Goal: Task Accomplishment & Management: Manage account settings

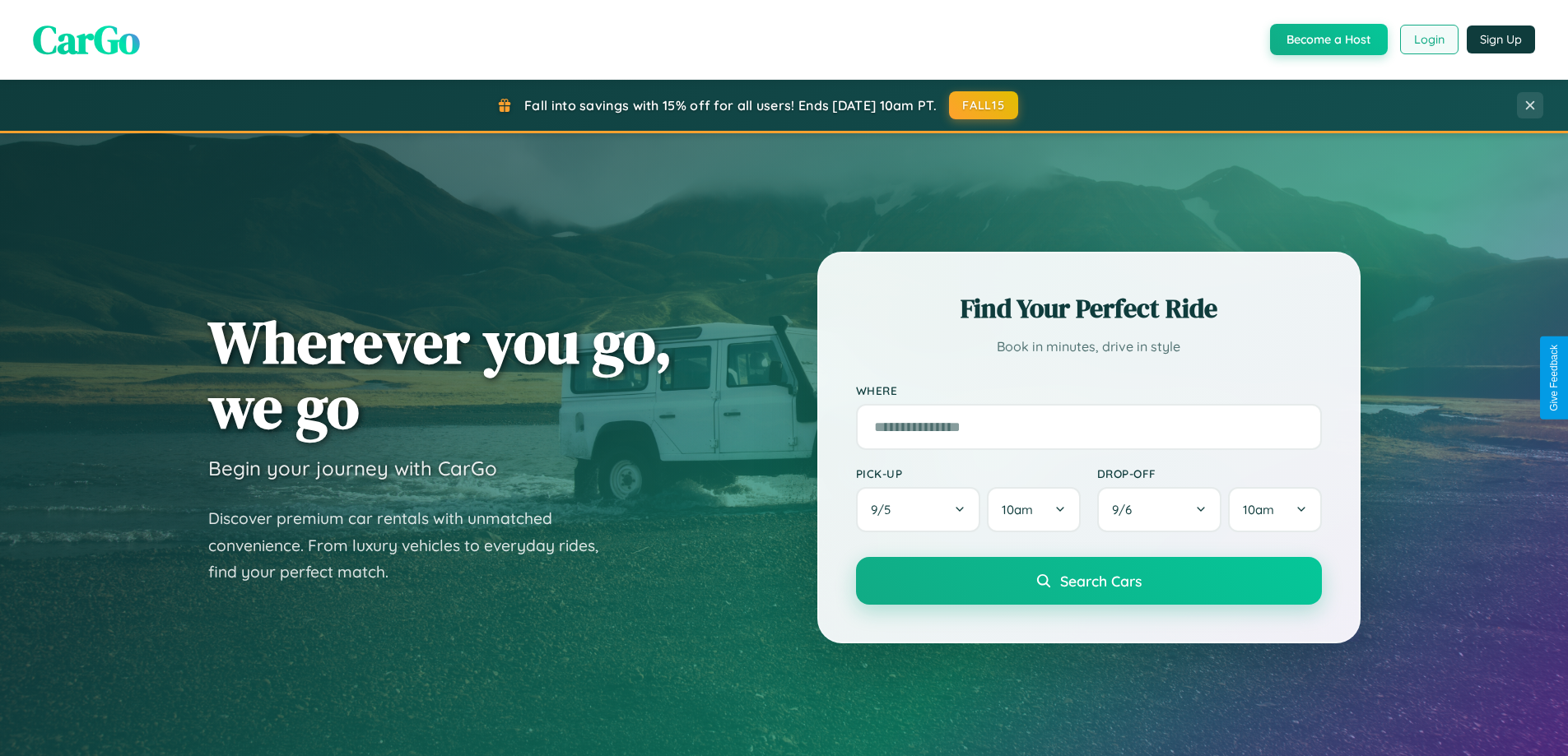
click at [1428, 40] on button "Login" at bounding box center [1429, 39] width 58 height 29
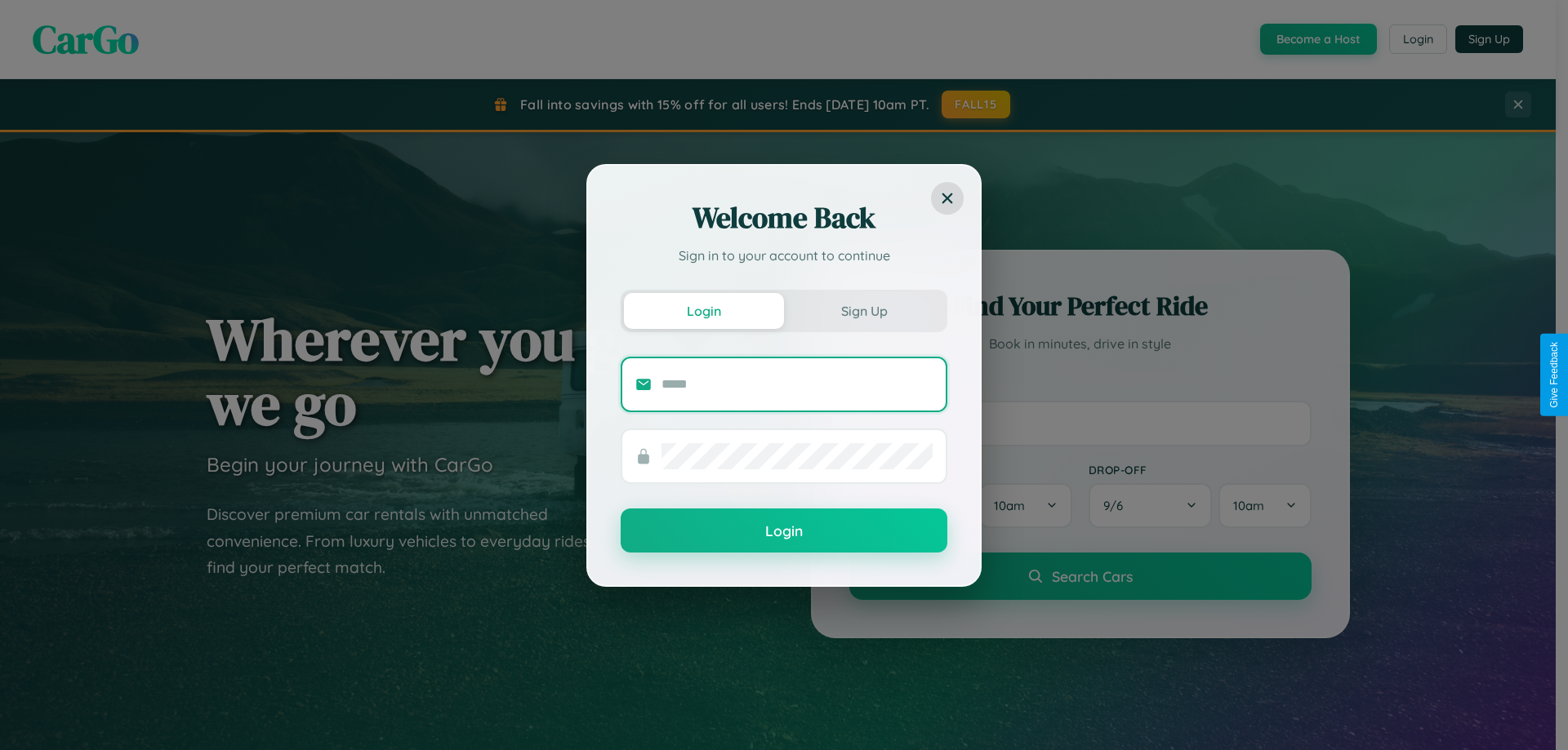
click at [797, 384] on input "text" at bounding box center [797, 385] width 271 height 26
type input "**********"
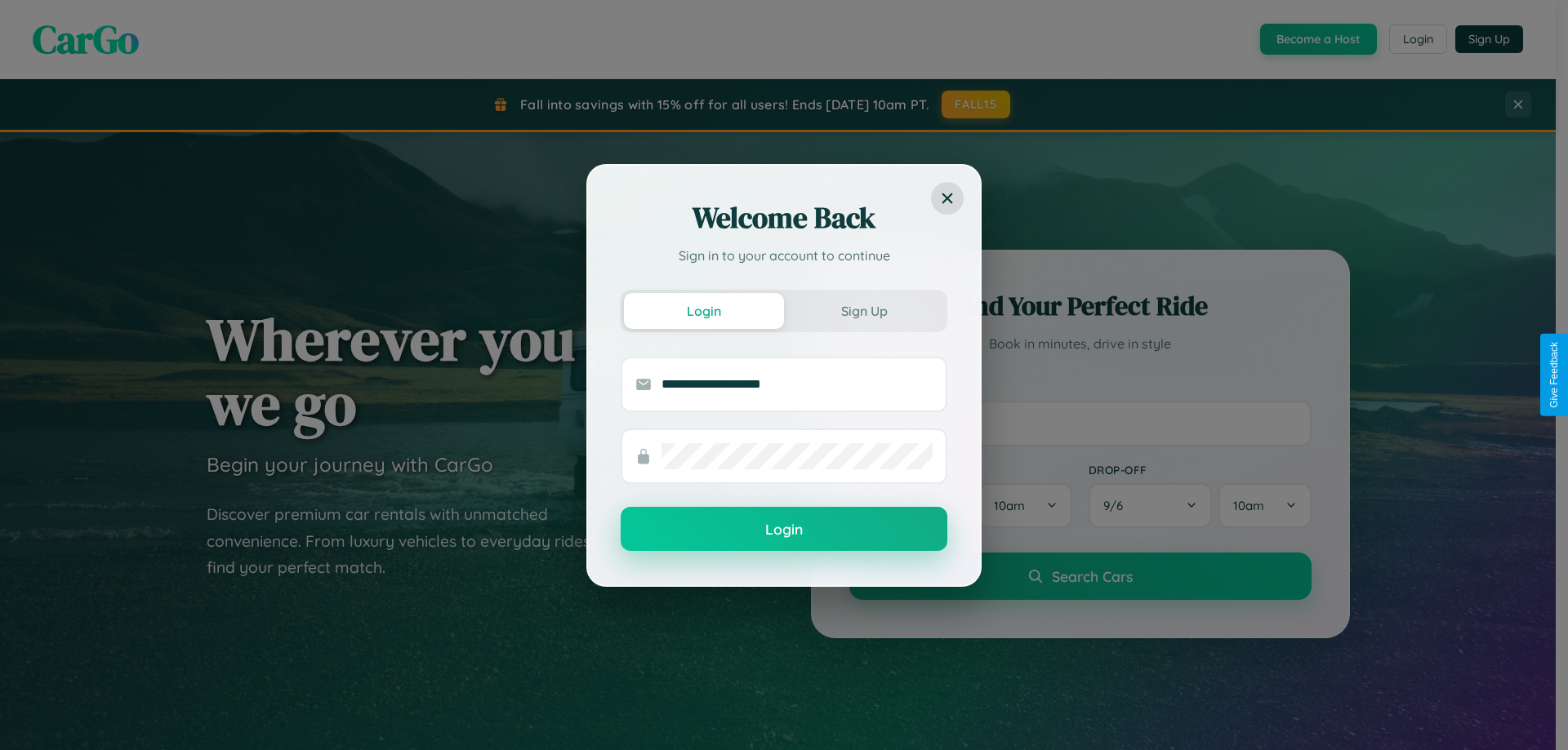
click at [784, 529] on button "Login" at bounding box center [784, 528] width 327 height 44
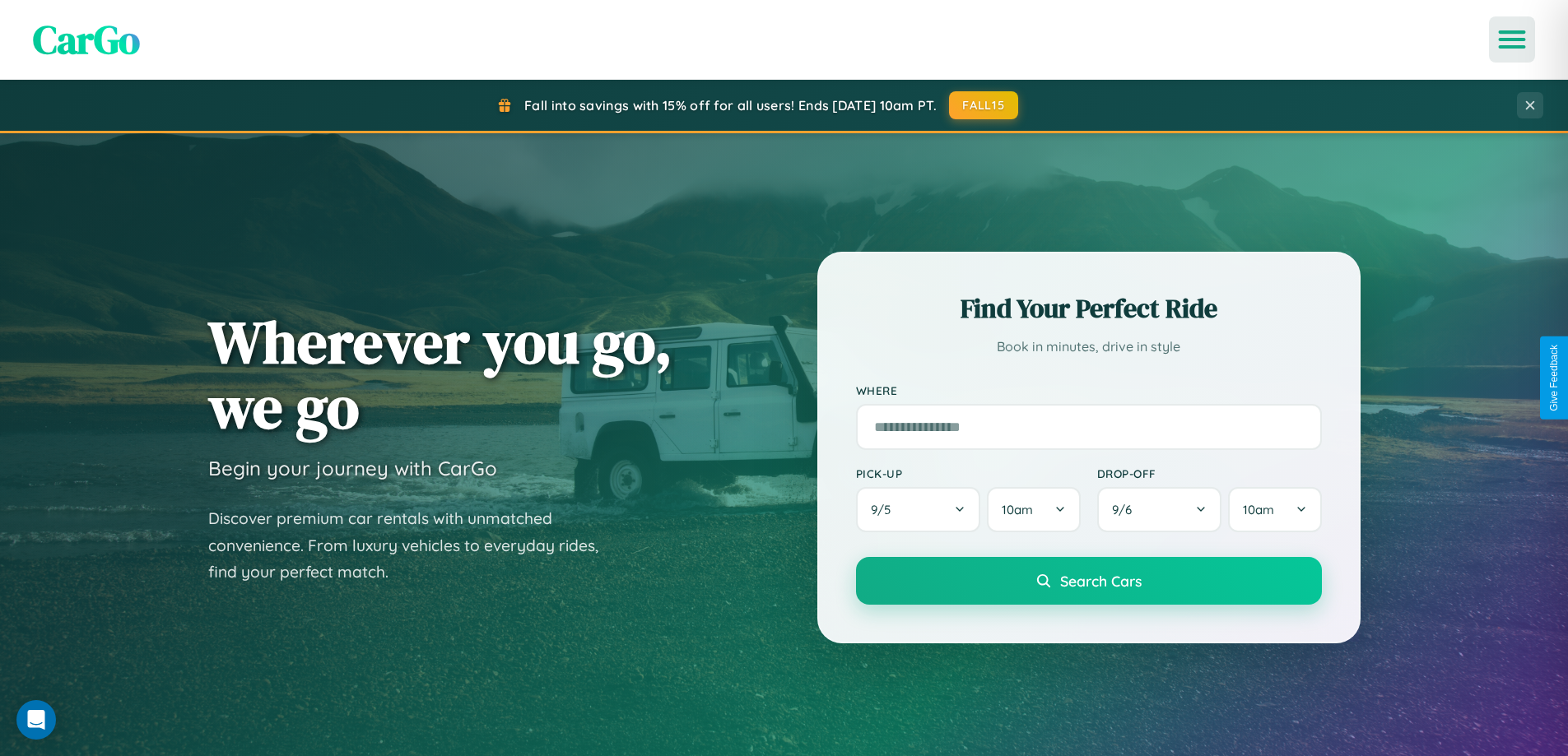
click at [1512, 40] on icon "Open menu" at bounding box center [1512, 40] width 24 height 15
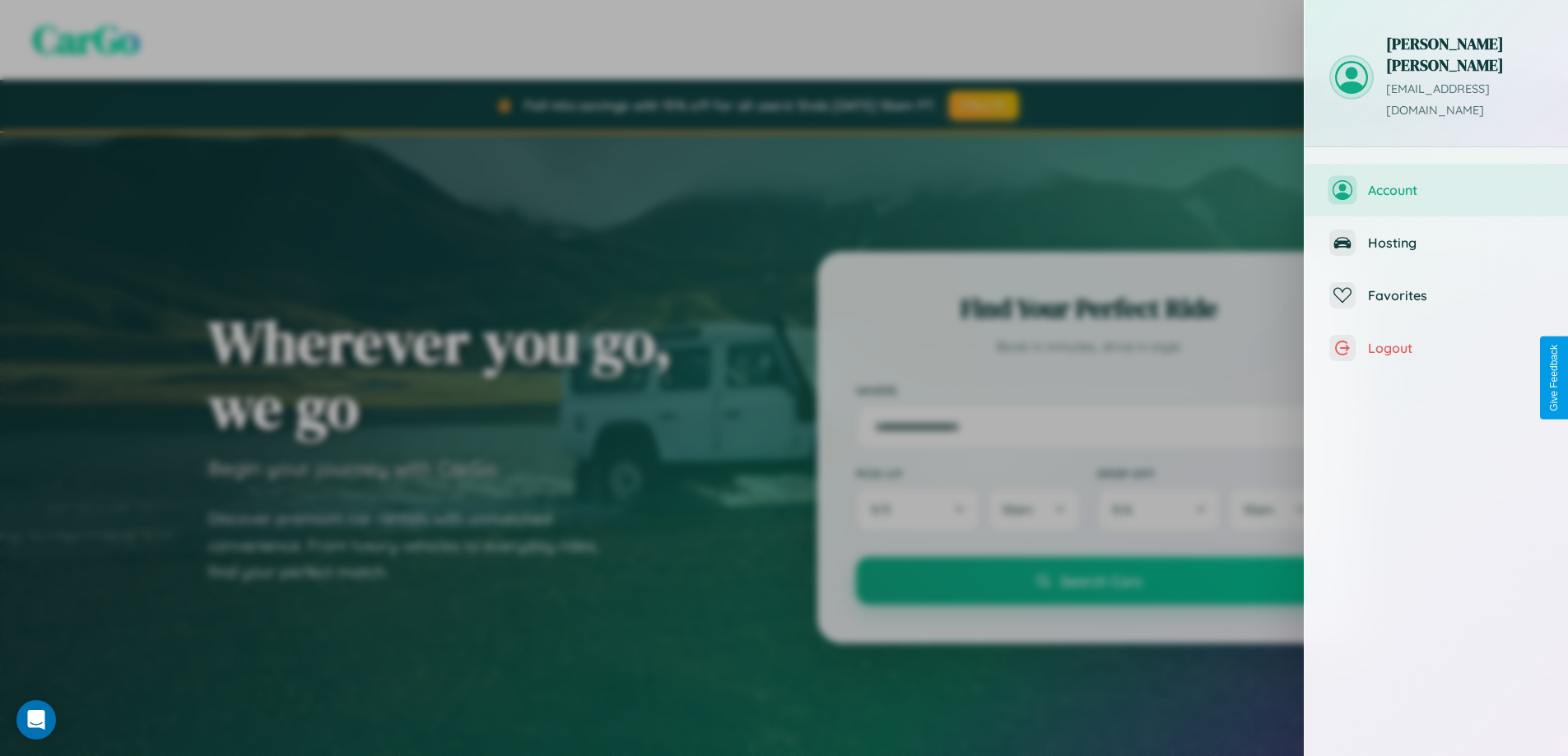
click at [1437, 182] on span "Account" at bounding box center [1456, 189] width 175 height 16
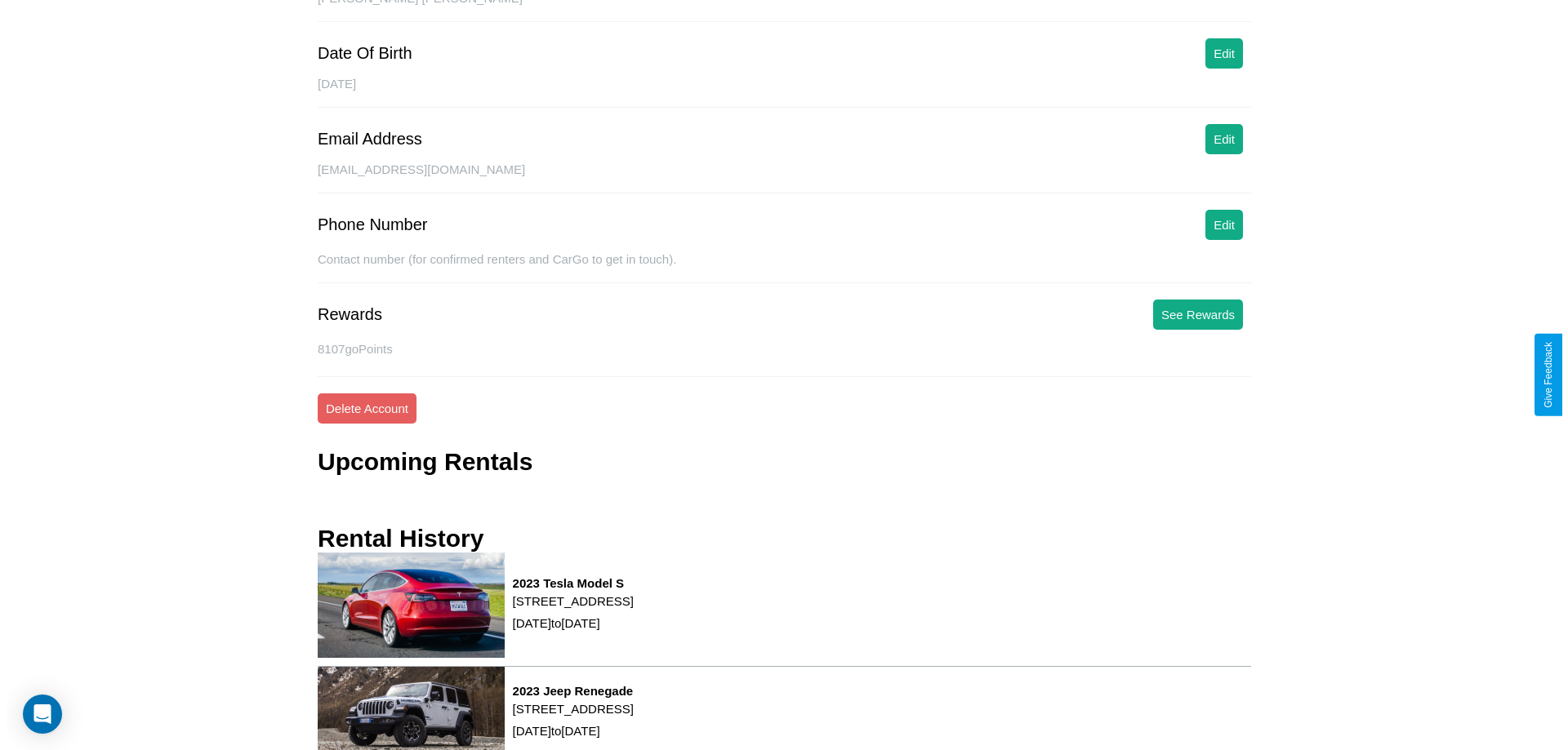
scroll to position [221, 0]
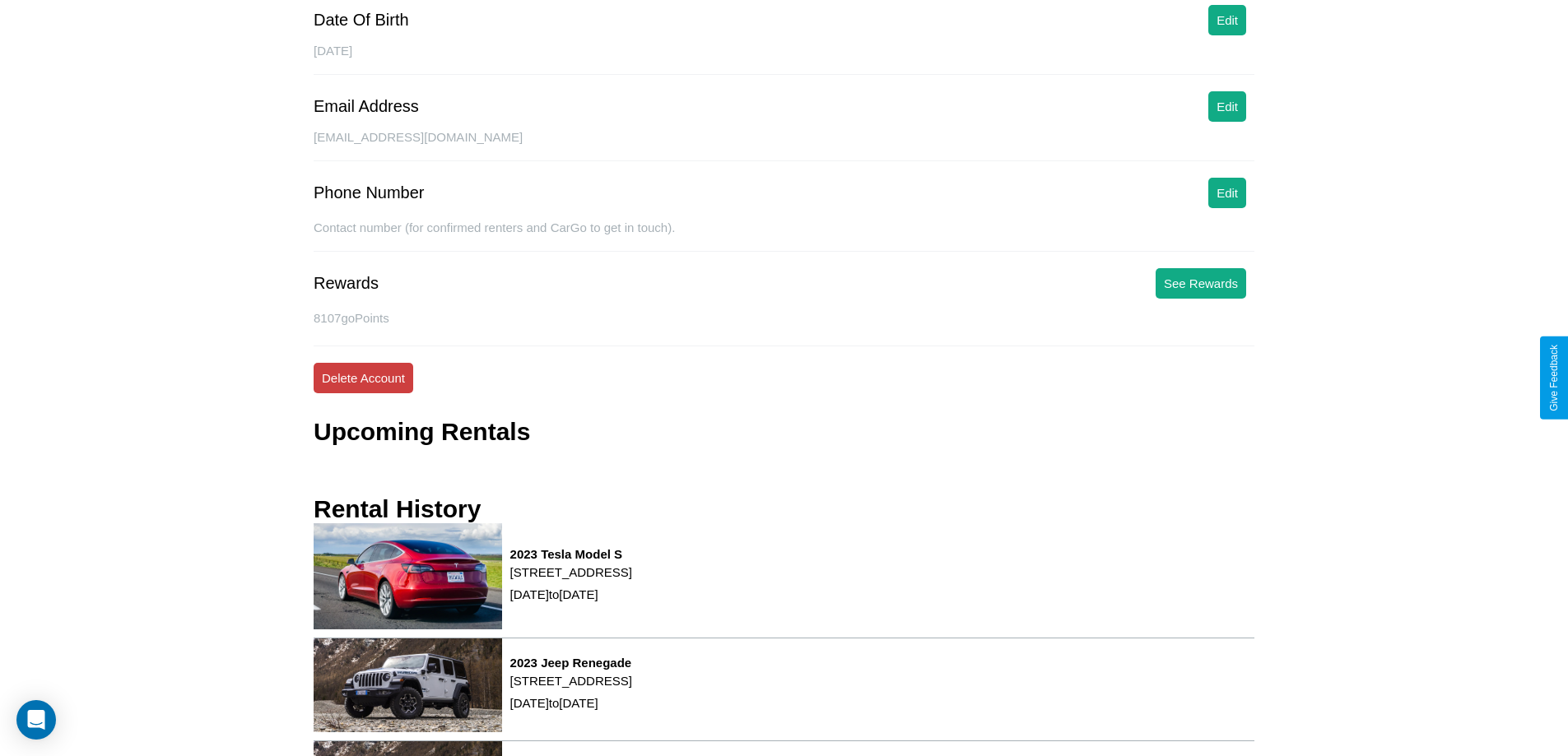
click at [363, 378] on button "Delete Account" at bounding box center [363, 378] width 100 height 30
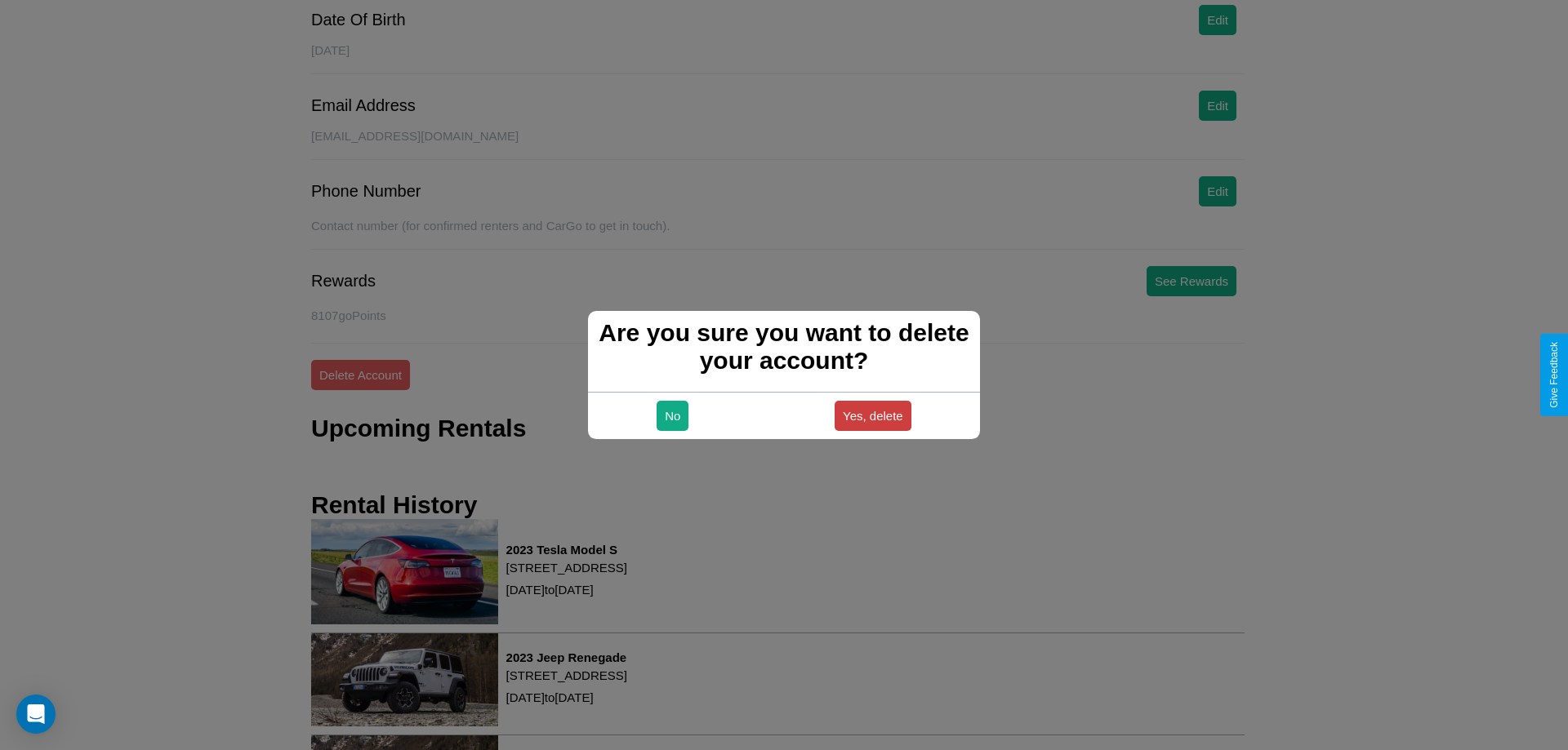
click at [872, 415] on button "Yes, delete" at bounding box center [872, 416] width 76 height 30
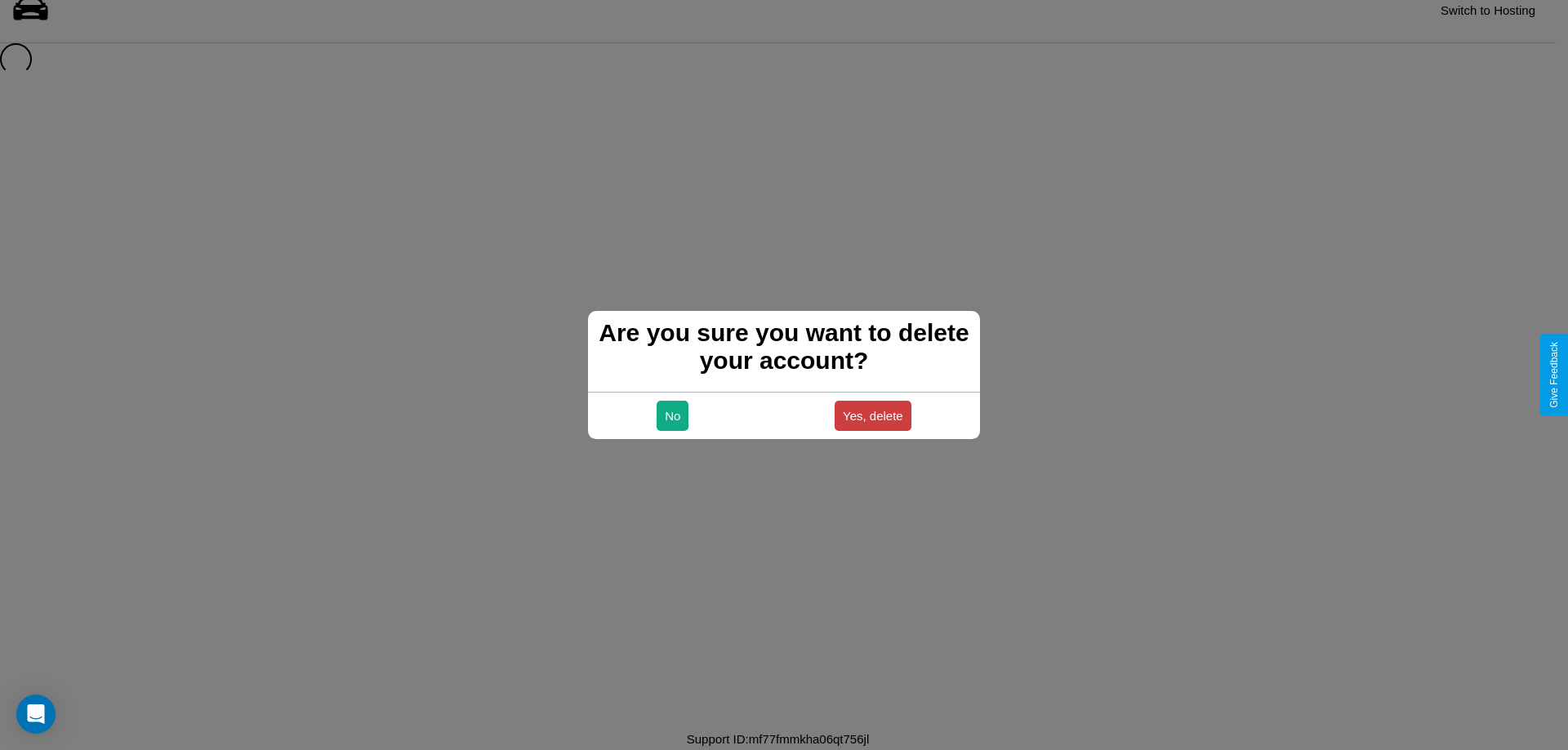
scroll to position [22, 0]
